Goal: Task Accomplishment & Management: Use online tool/utility

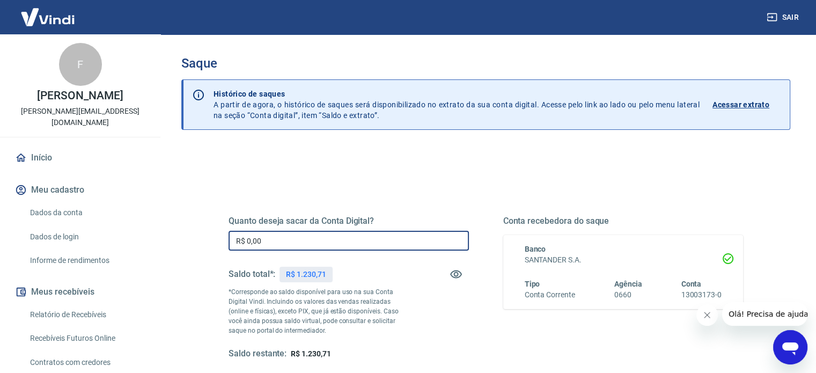
drag, startPoint x: 319, startPoint y: 238, endPoint x: 206, endPoint y: 237, distance: 112.7
click at [200, 240] on div "Quanto deseja sacar da Conta Digital? R$ 0,00 ​ Saldo total*: R$ 1.230,71 *Corr…" at bounding box center [485, 339] width 609 height 384
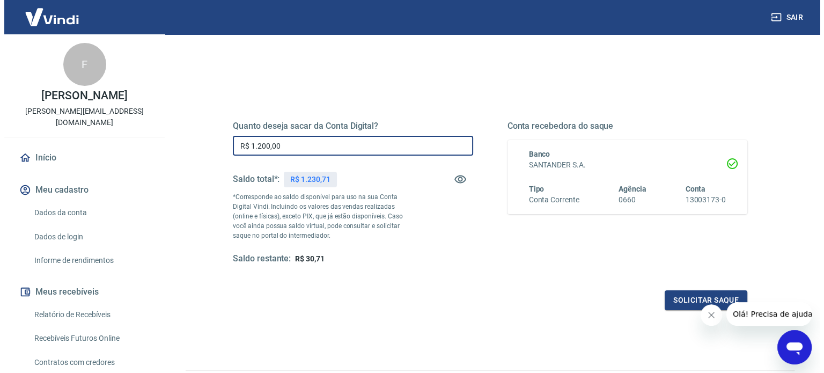
scroll to position [129, 0]
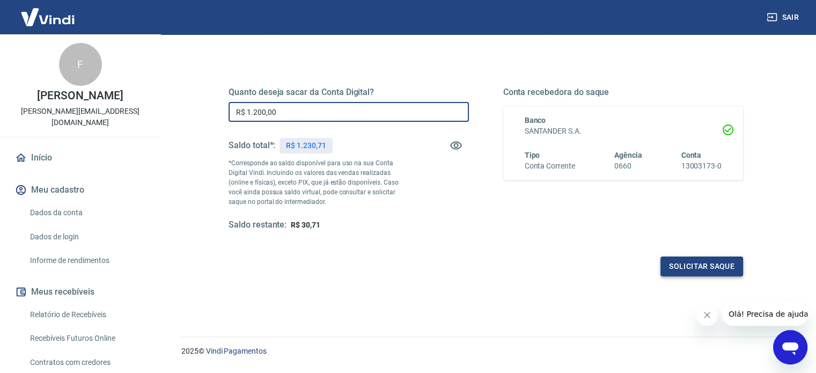
type input "R$ 1.200,00"
click at [695, 265] on button "Solicitar saque" at bounding box center [702, 267] width 83 height 20
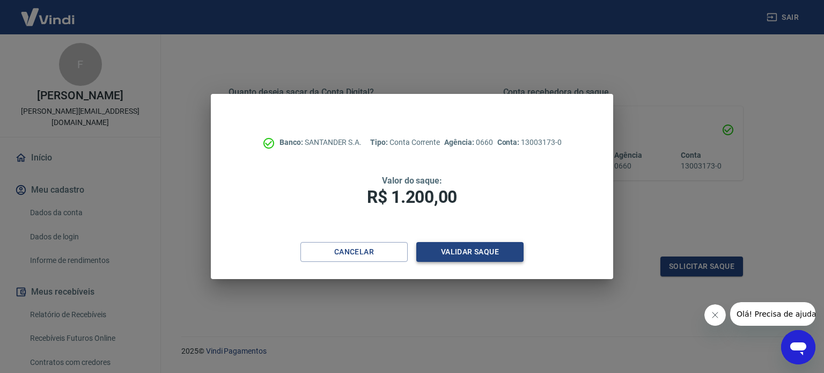
click at [474, 256] on button "Validar saque" at bounding box center [469, 252] width 107 height 20
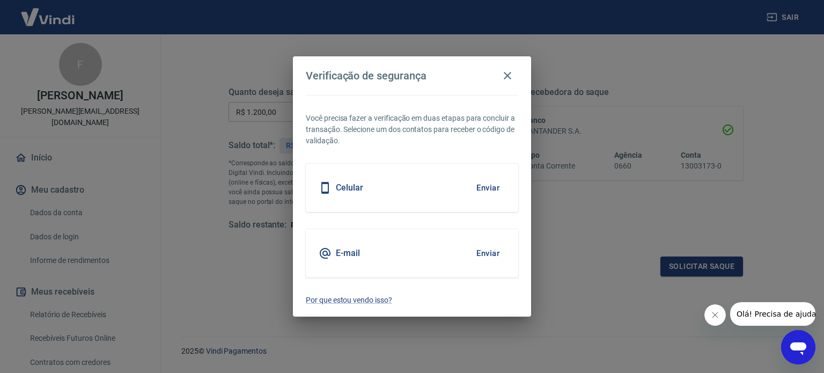
click at [487, 189] on button "Enviar" at bounding box center [488, 188] width 35 height 23
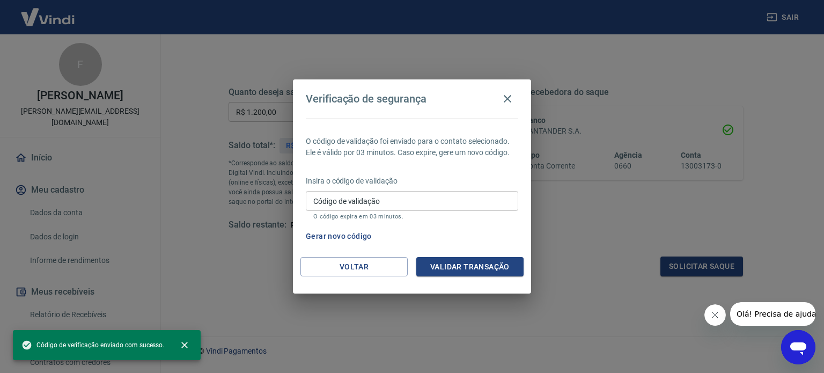
click at [375, 200] on input "Código de validação" at bounding box center [412, 201] width 213 height 20
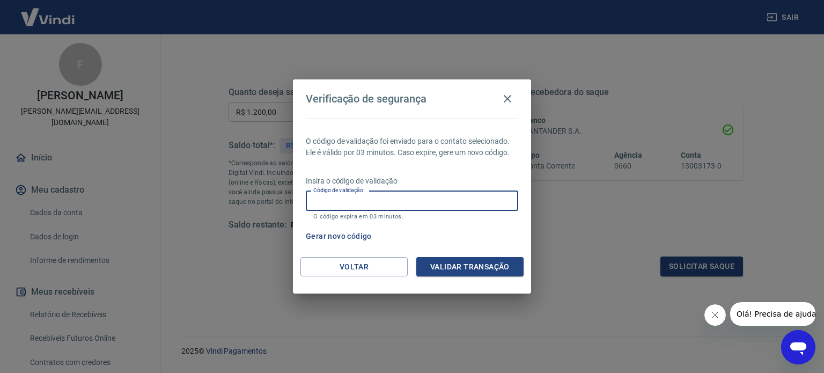
click at [605, 201] on div "Verificação de segurança O código de validação foi enviado para o contato selec…" at bounding box center [412, 186] width 824 height 373
click at [349, 203] on input "Código de validação" at bounding box center [412, 201] width 213 height 20
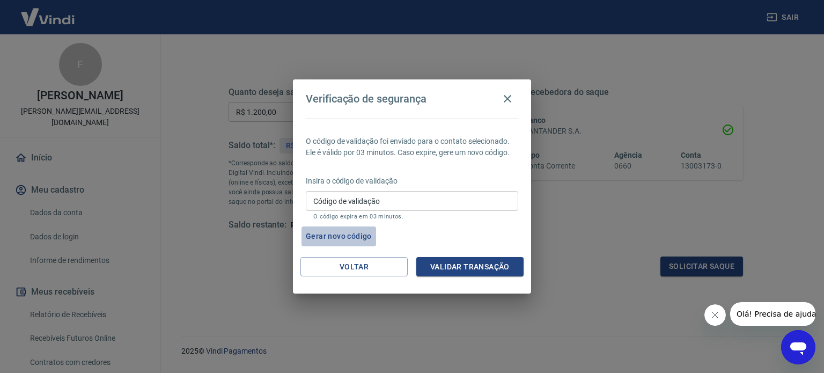
click at [350, 240] on button "Gerar novo código" at bounding box center [339, 236] width 75 height 20
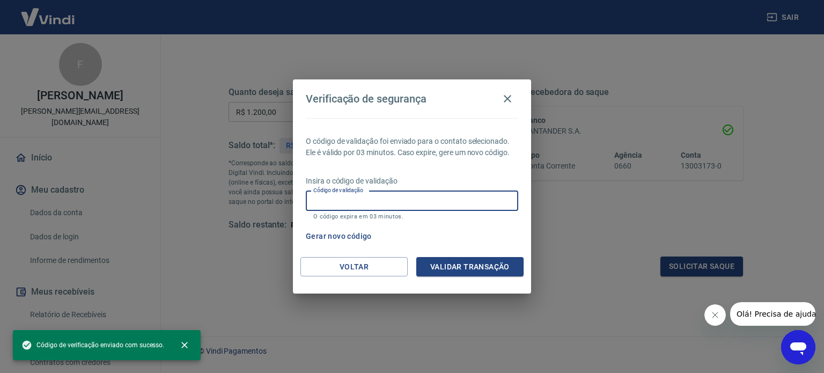
click at [369, 203] on input "Código de validação" at bounding box center [412, 201] width 213 height 20
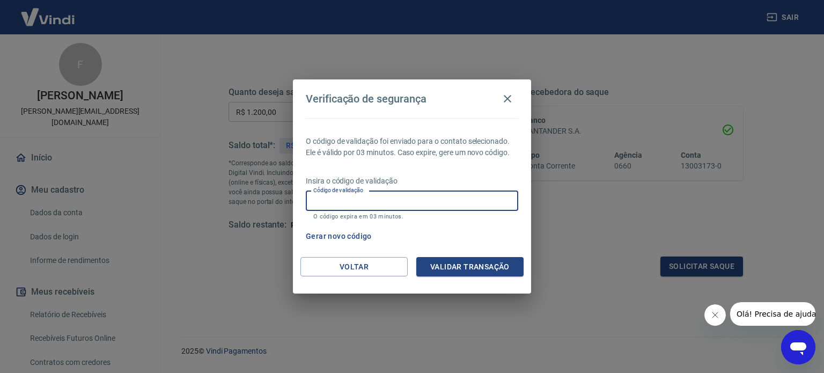
click at [597, 266] on div "Verificação de segurança O código de validação foi enviado para o contato selec…" at bounding box center [412, 186] width 824 height 373
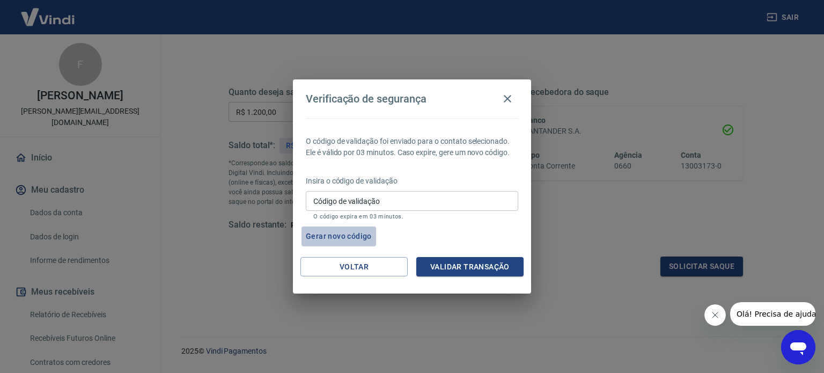
click at [340, 240] on button "Gerar novo código" at bounding box center [339, 236] width 75 height 20
click at [340, 202] on div "Código de validação Código de validação O código expira em 03 minutos." at bounding box center [412, 205] width 213 height 29
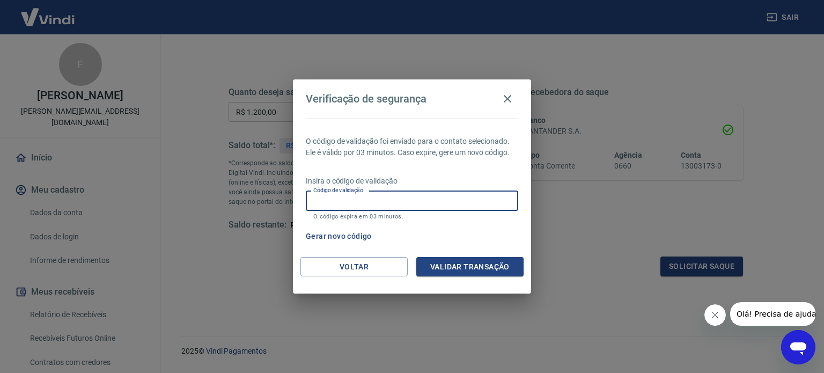
click at [340, 202] on input "Código de validação" at bounding box center [412, 201] width 213 height 20
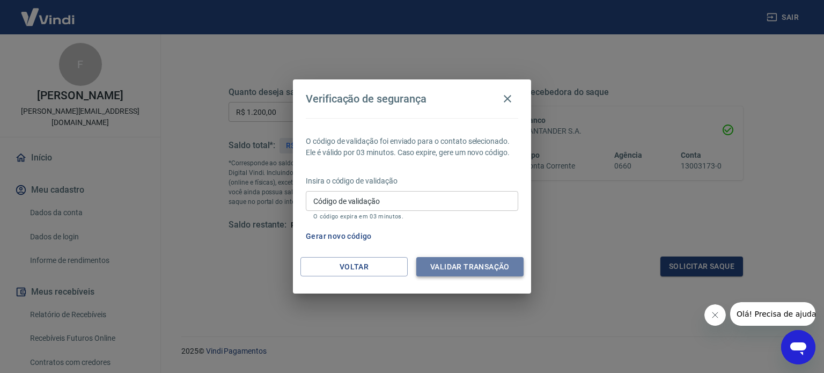
click at [463, 270] on button "Validar transação" at bounding box center [469, 267] width 107 height 20
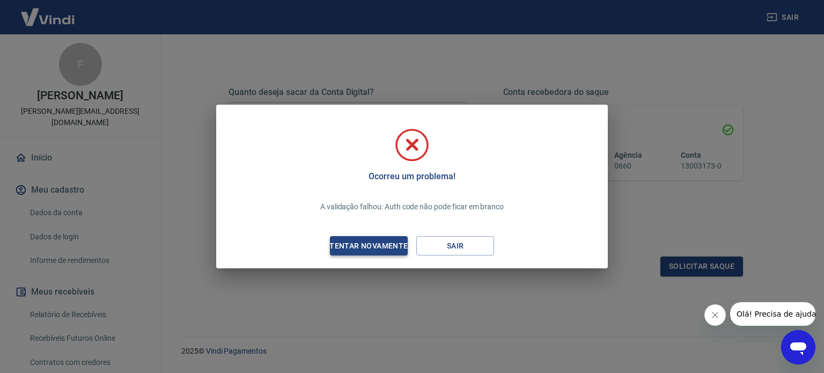
click at [382, 244] on div "Tentar novamente" at bounding box center [369, 245] width 104 height 13
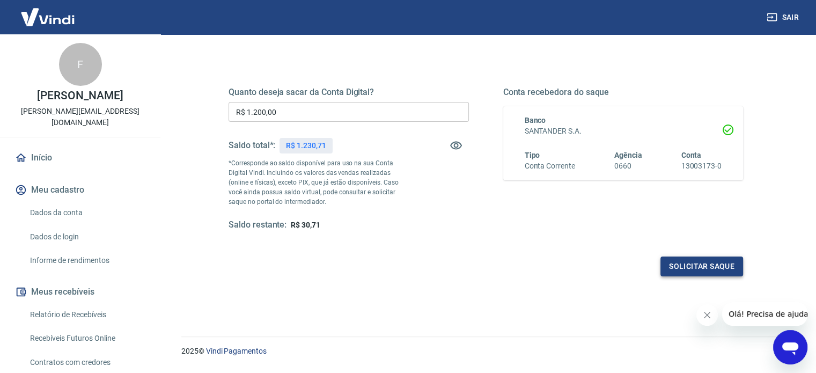
click at [699, 263] on button "Solicitar saque" at bounding box center [702, 267] width 83 height 20
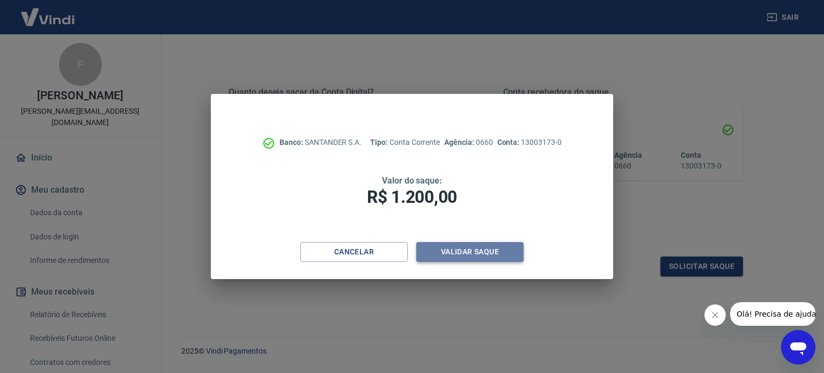
click at [455, 252] on button "Validar saque" at bounding box center [469, 252] width 107 height 20
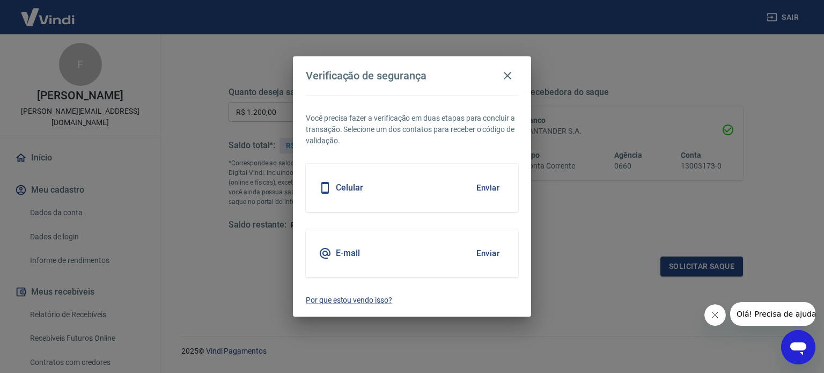
click at [489, 261] on button "Enviar" at bounding box center [488, 253] width 35 height 23
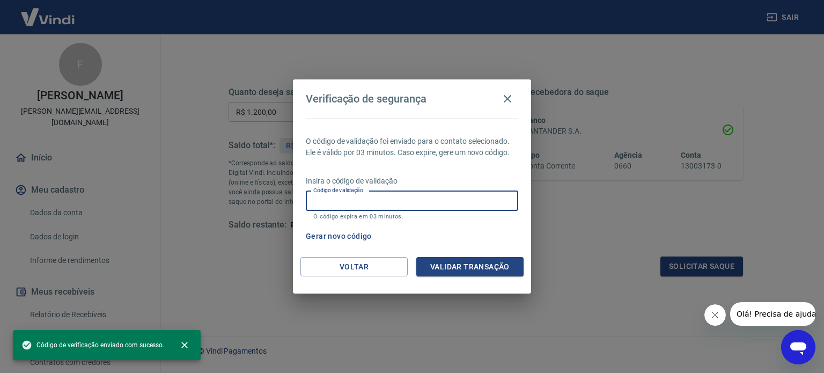
click at [401, 200] on input "Código de validação" at bounding box center [412, 201] width 213 height 20
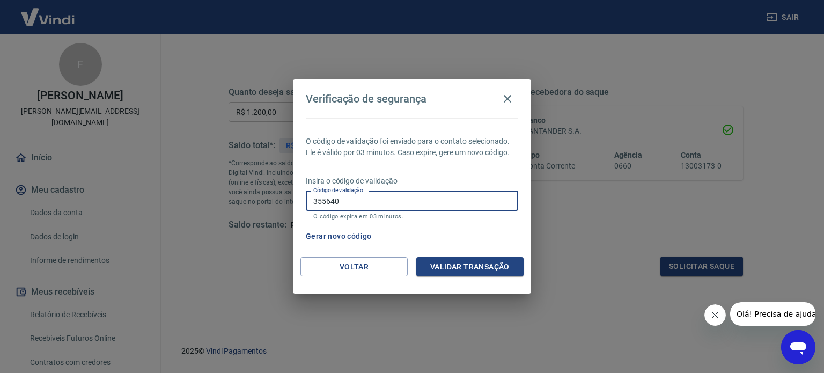
type input "355640"
click at [470, 257] on button "Validar transação" at bounding box center [469, 267] width 107 height 20
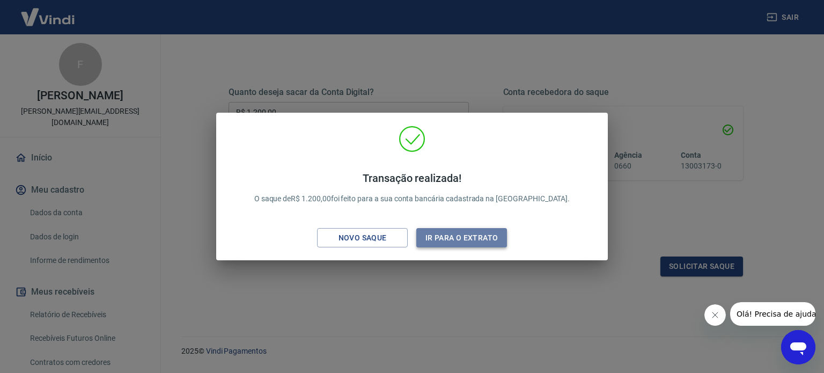
click at [453, 236] on button "Ir para o extrato" at bounding box center [461, 238] width 91 height 20
